Goal: Feedback & Contribution: Leave review/rating

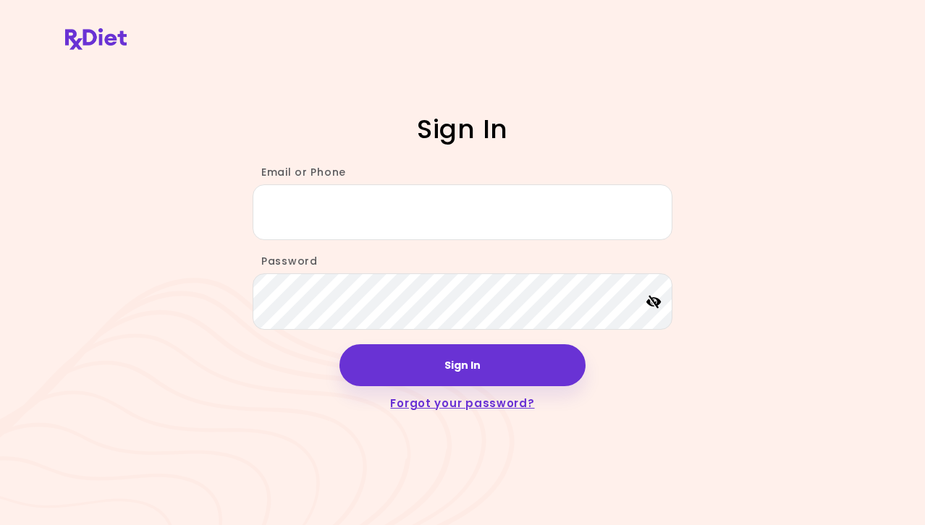
type input "**********"
click at [652, 304] on icon at bounding box center [653, 301] width 15 height 13
click at [659, 304] on icon at bounding box center [653, 301] width 15 height 13
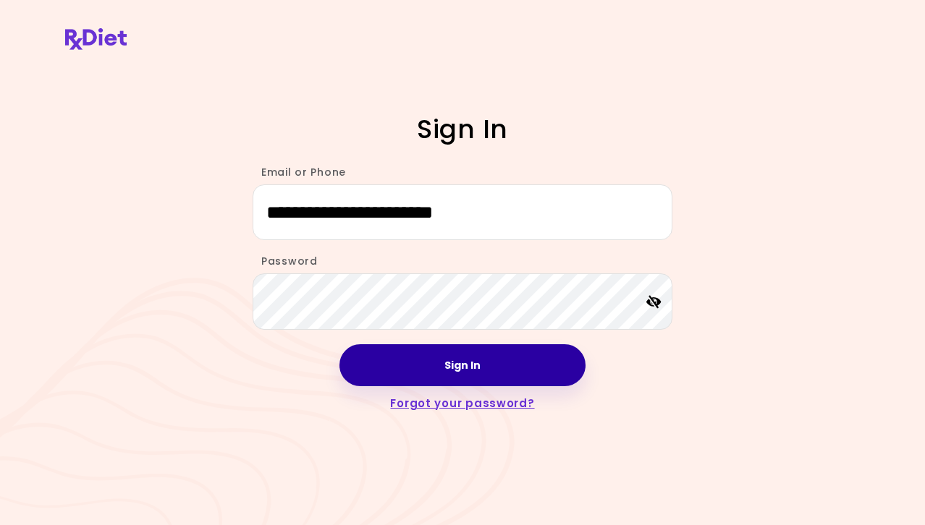
click at [506, 362] on button "Sign In" at bounding box center [462, 365] width 246 height 42
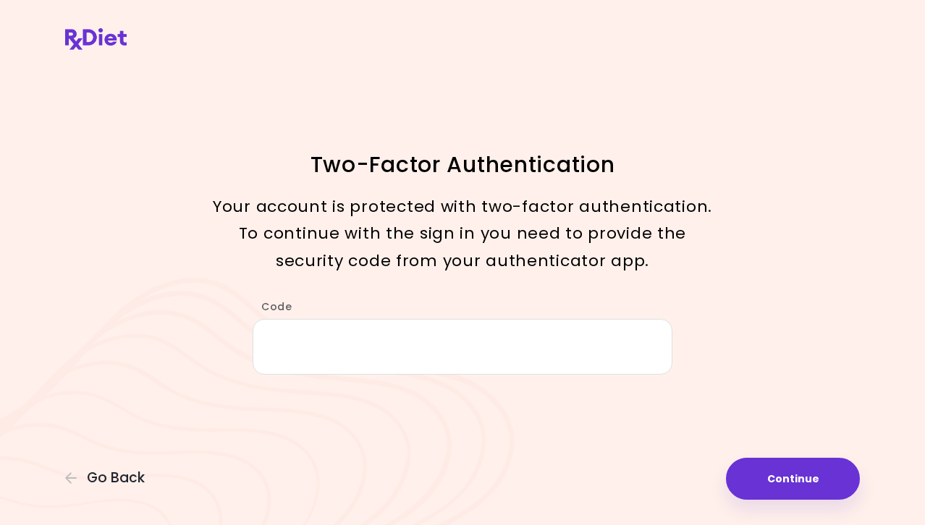
click at [501, 365] on input "Code" at bounding box center [462, 347] width 420 height 56
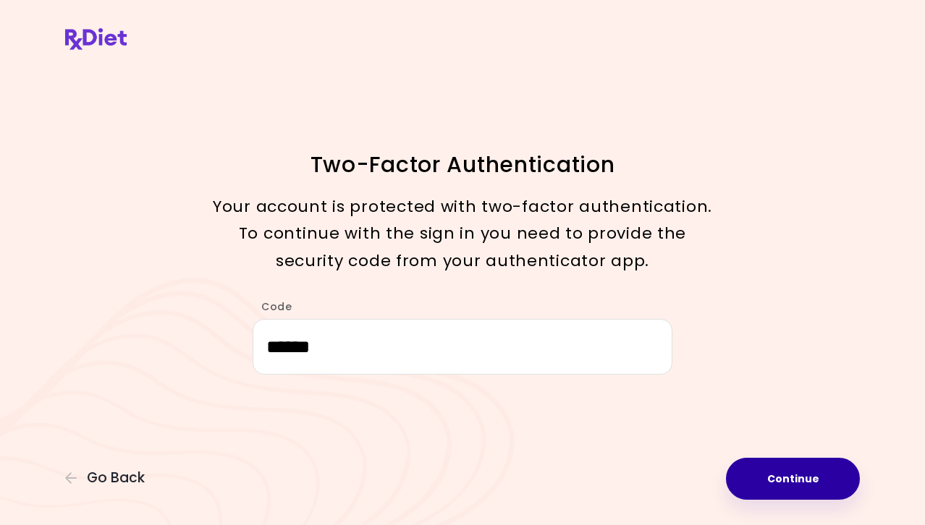
type input "******"
click at [780, 461] on button "Continue" at bounding box center [793, 479] width 134 height 42
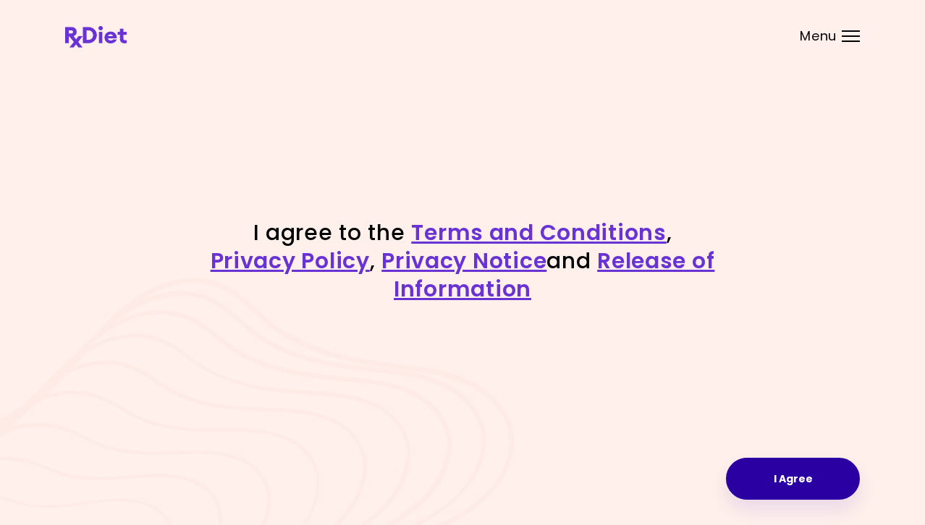
click at [775, 475] on button "I Agree" at bounding box center [793, 479] width 134 height 42
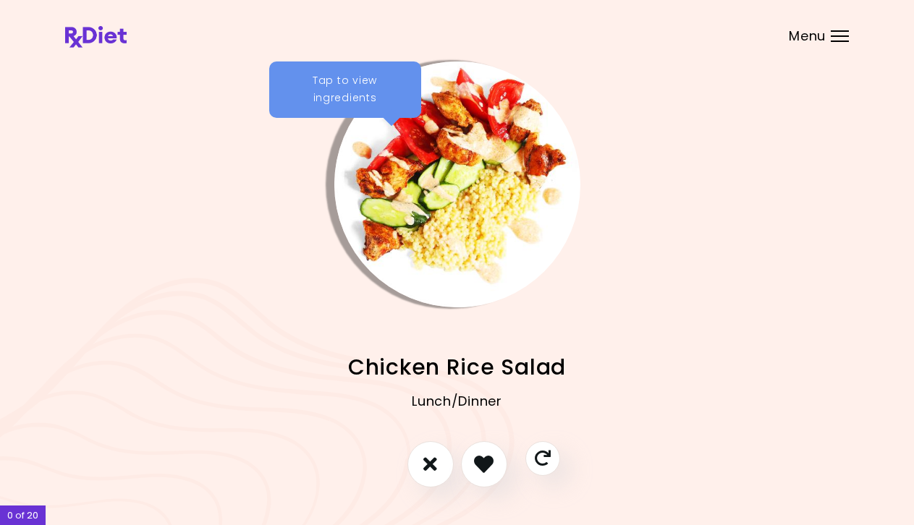
click at [386, 95] on div "Tap to view ingredients" at bounding box center [345, 89] width 152 height 56
click at [0, 0] on div at bounding box center [0, 0] width 0 height 0
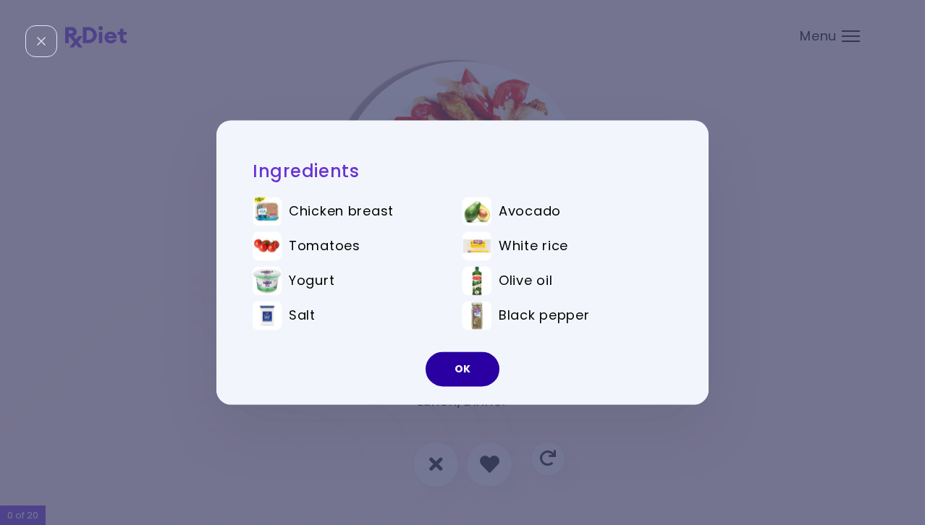
click at [472, 365] on button "OK" at bounding box center [462, 369] width 74 height 35
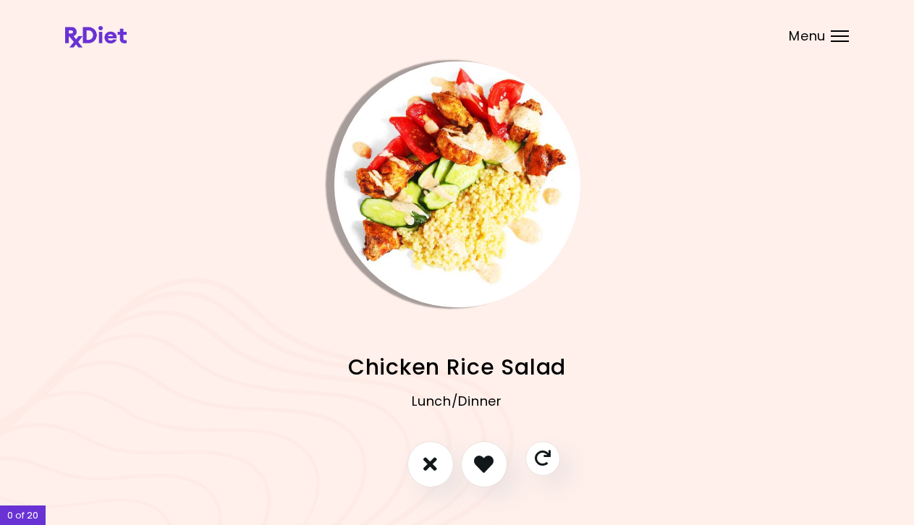
click at [460, 215] on img "Info - Chicken Rice Salad" at bounding box center [457, 184] width 246 height 246
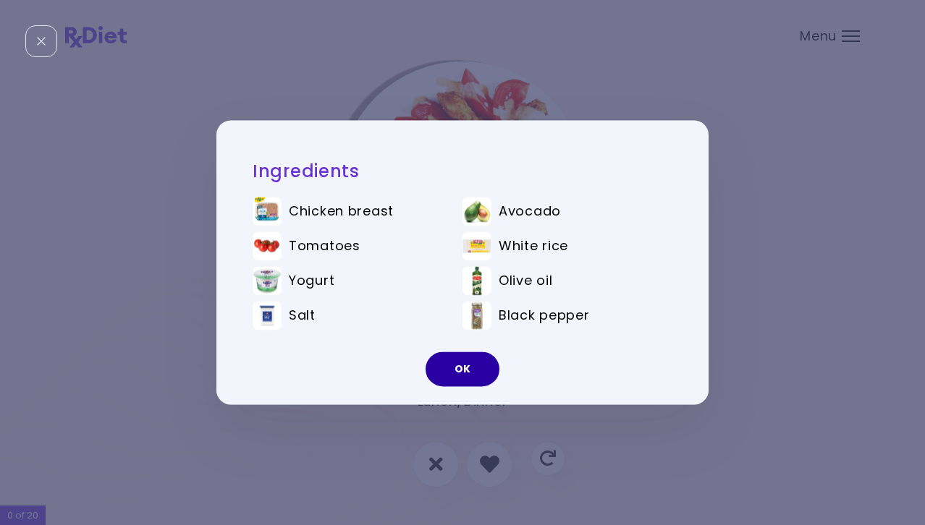
click at [459, 362] on button "OK" at bounding box center [462, 369] width 74 height 35
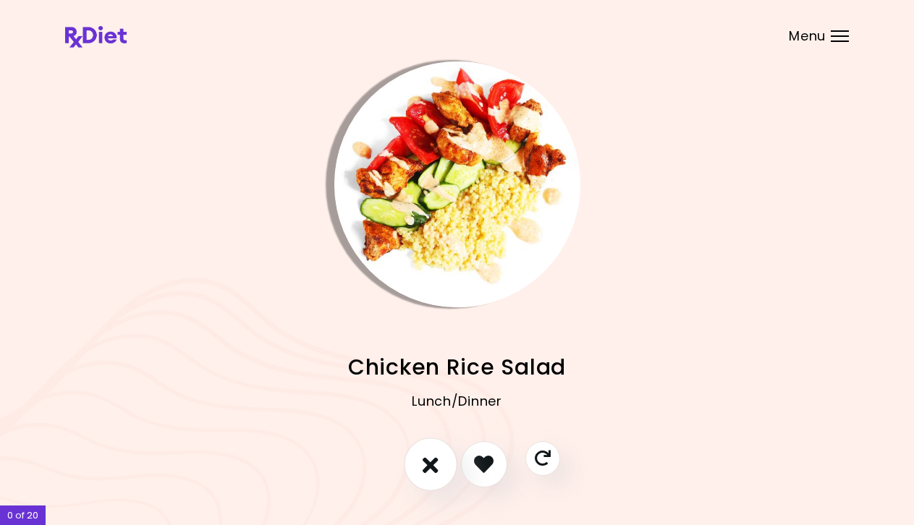
click at [430, 467] on icon "I don't like this recipe" at bounding box center [430, 464] width 16 height 22
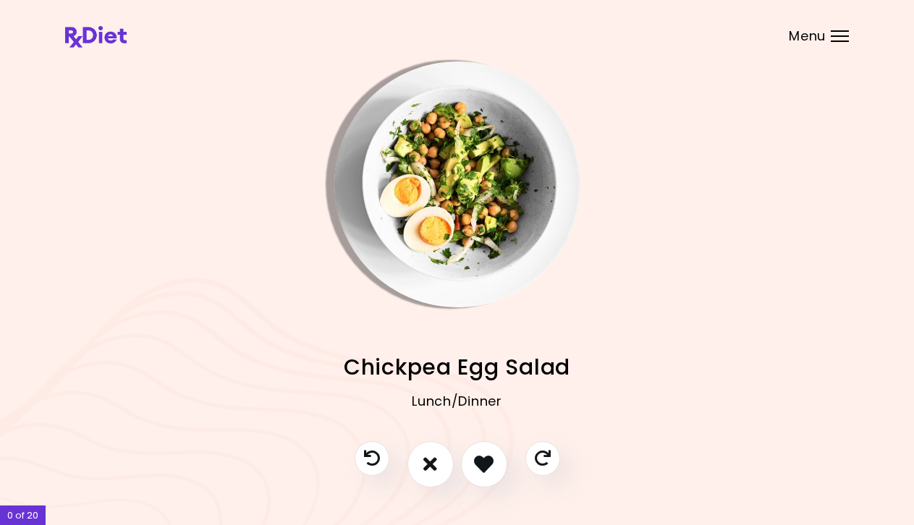
click at [431, 234] on img "Info - Chickpea Egg Salad" at bounding box center [457, 184] width 246 height 246
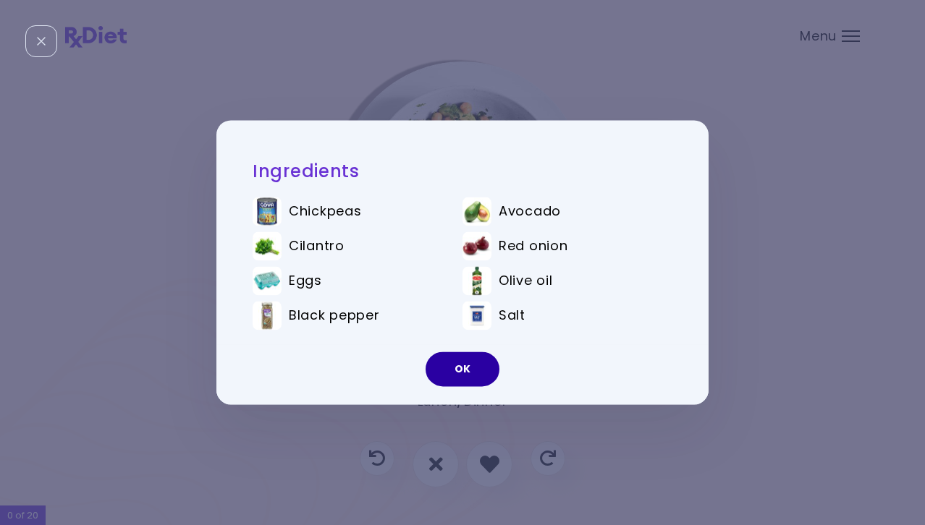
click at [463, 366] on button "OK" at bounding box center [462, 369] width 74 height 35
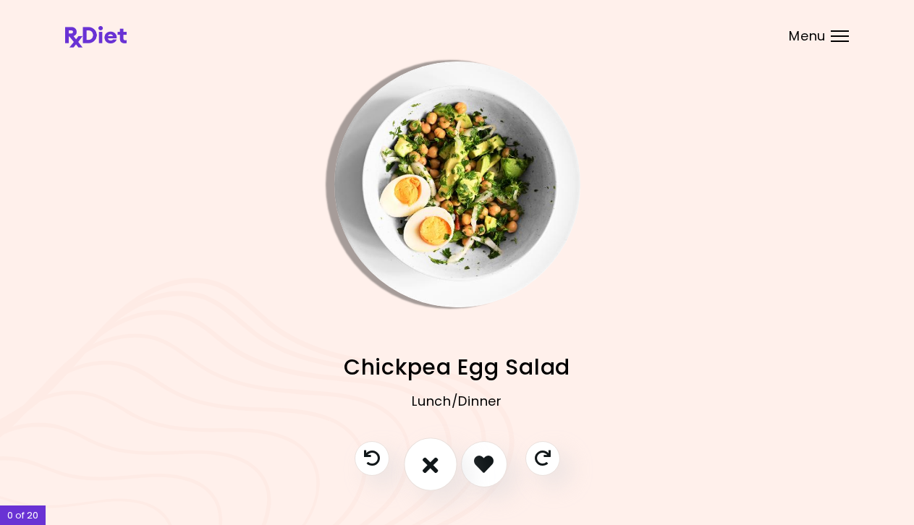
click at [440, 461] on button "I don't like this recipe" at bounding box center [431, 465] width 54 height 54
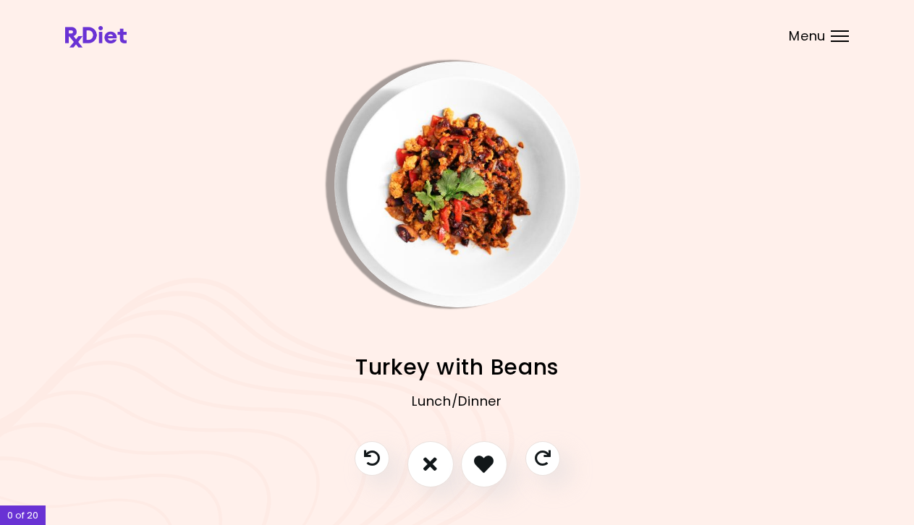
click at [460, 192] on img "Info - Turkey with Beans" at bounding box center [457, 184] width 246 height 246
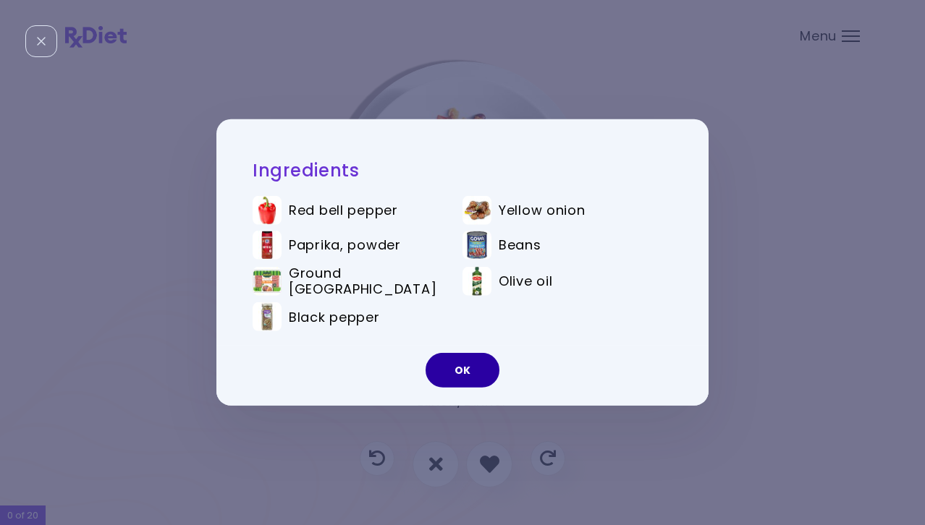
click at [471, 365] on button "OK" at bounding box center [462, 370] width 74 height 35
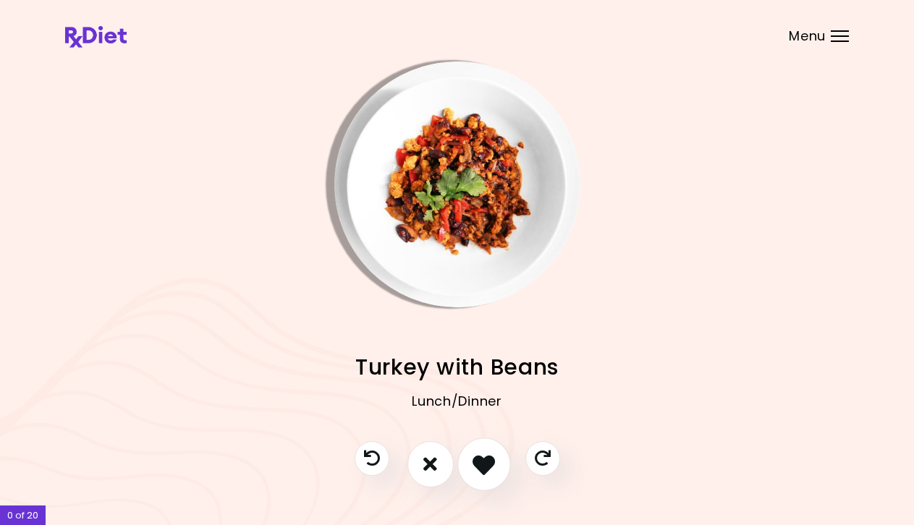
click at [484, 455] on icon "I like this recipe" at bounding box center [483, 464] width 22 height 22
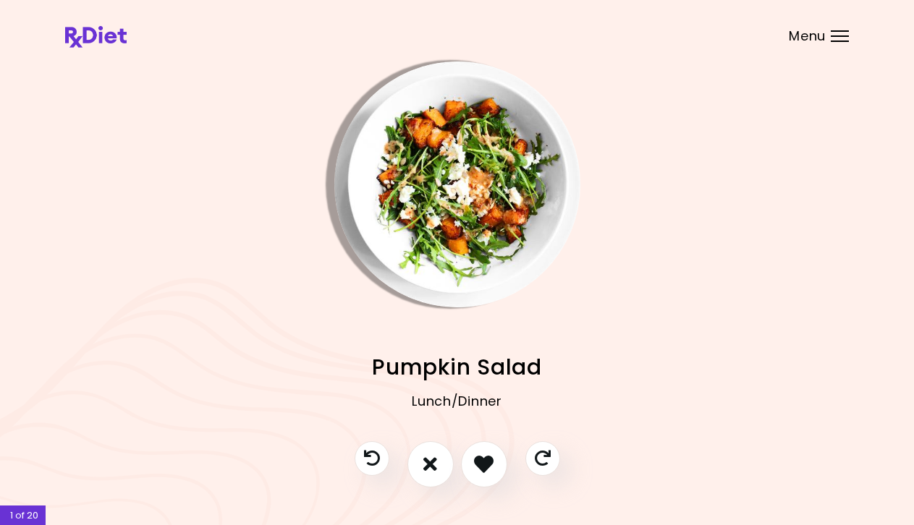
click at [846, 35] on div at bounding box center [840, 35] width 18 height 1
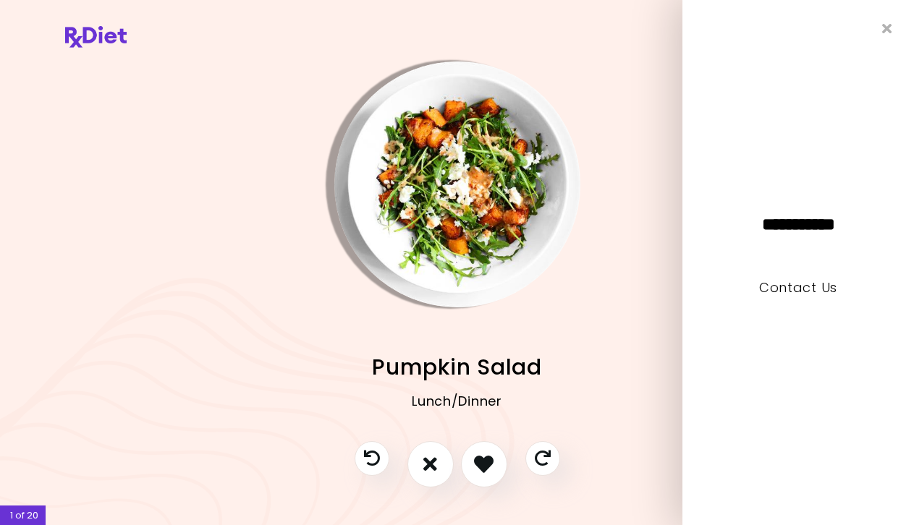
click at [846, 35] on div "**********" at bounding box center [797, 262] width 231 height 525
click at [891, 29] on div "**********" at bounding box center [797, 262] width 231 height 525
click at [884, 33] on icon "Close" at bounding box center [887, 29] width 14 height 10
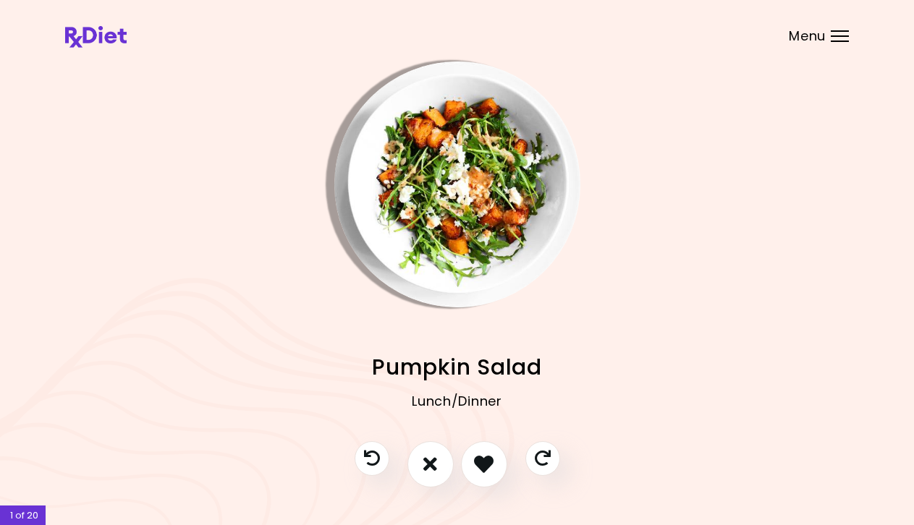
click at [740, 170] on img "Info - Eggplant Turkey Skillet" at bounding box center [761, 184] width 246 height 246
